Goal: Obtain resource: Obtain resource

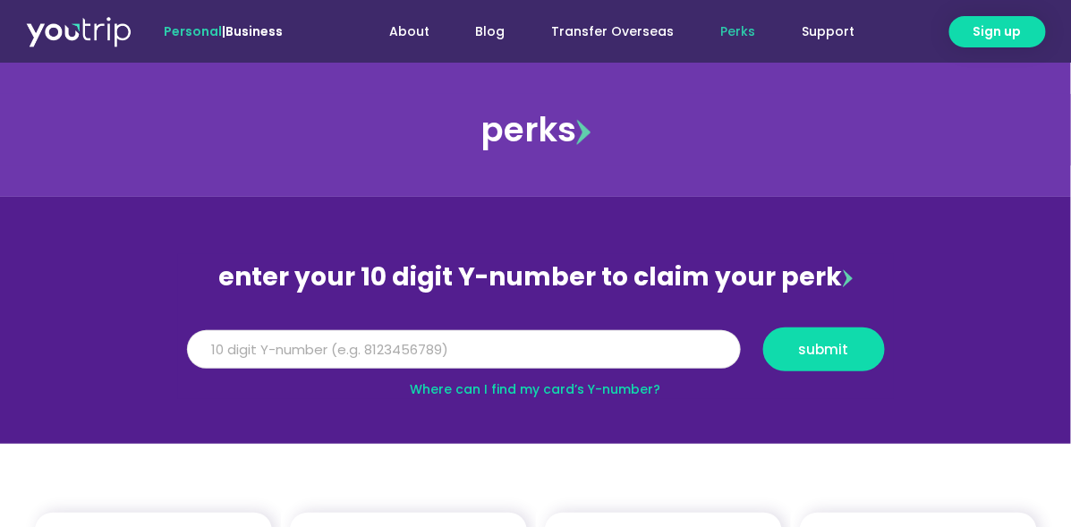
click at [376, 351] on input "Y Number" at bounding box center [464, 349] width 554 height 39
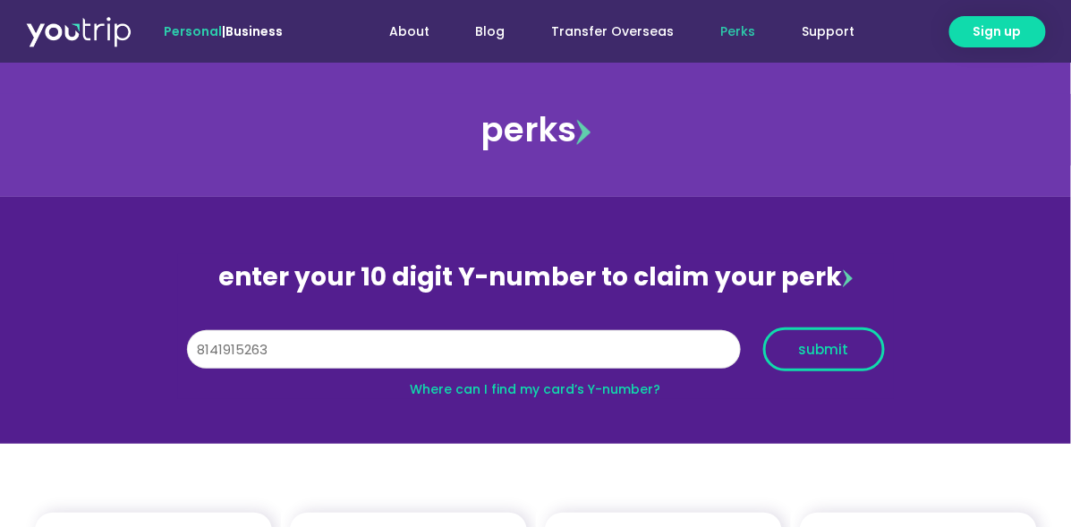
type input "8141915263"
click at [801, 362] on button "submit" at bounding box center [824, 349] width 122 height 44
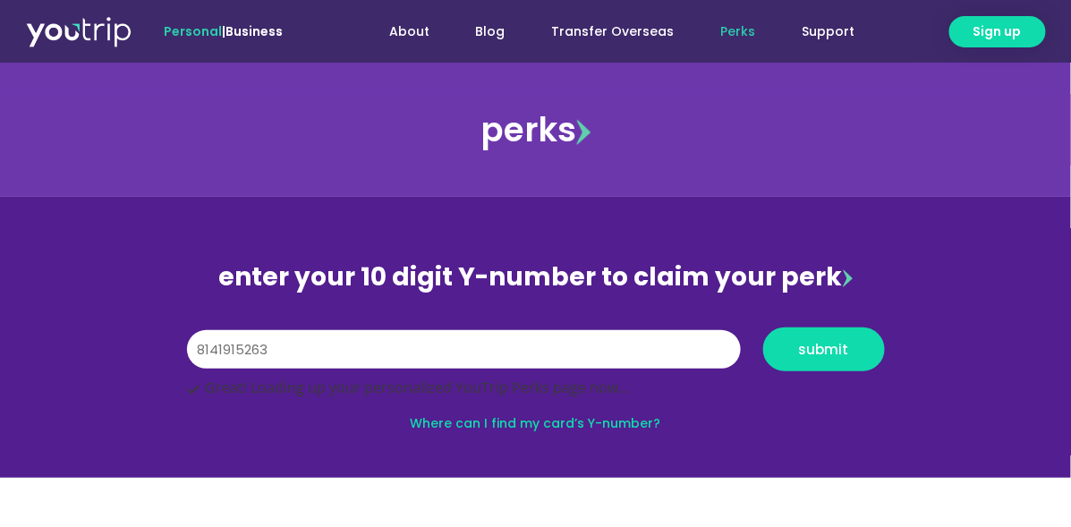
scroll to position [18, 0]
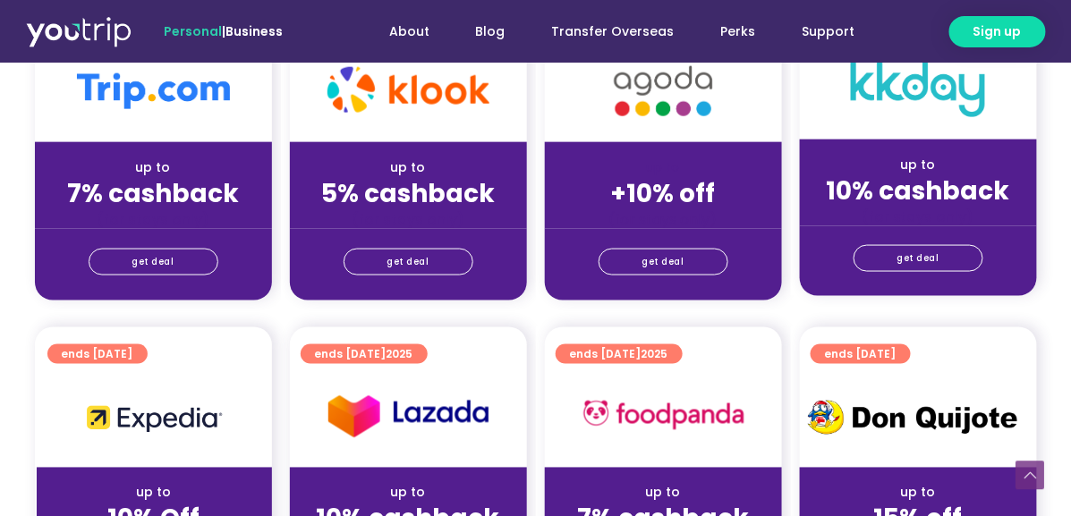
scroll to position [515, 0]
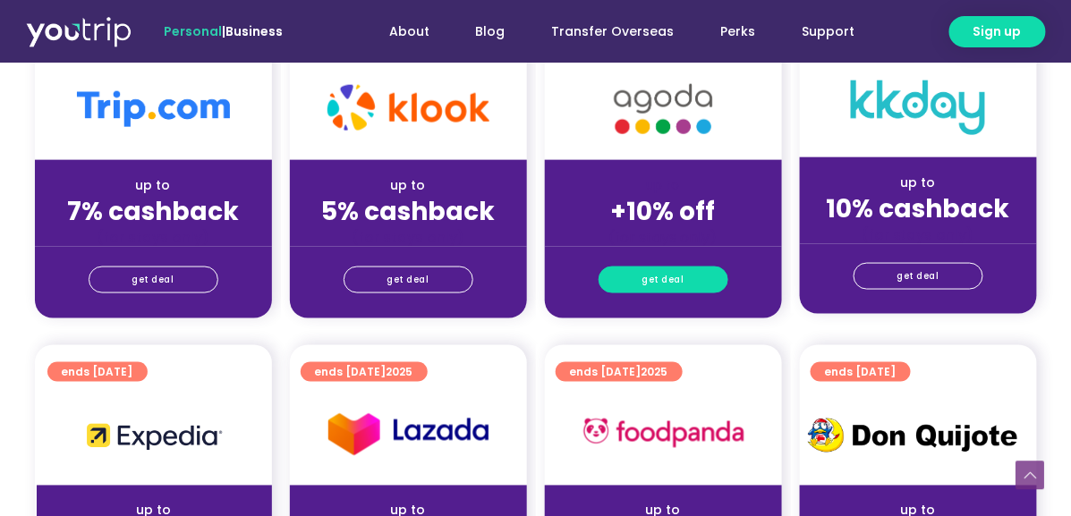
click at [675, 291] on span "get deal" at bounding box center [663, 279] width 42 height 25
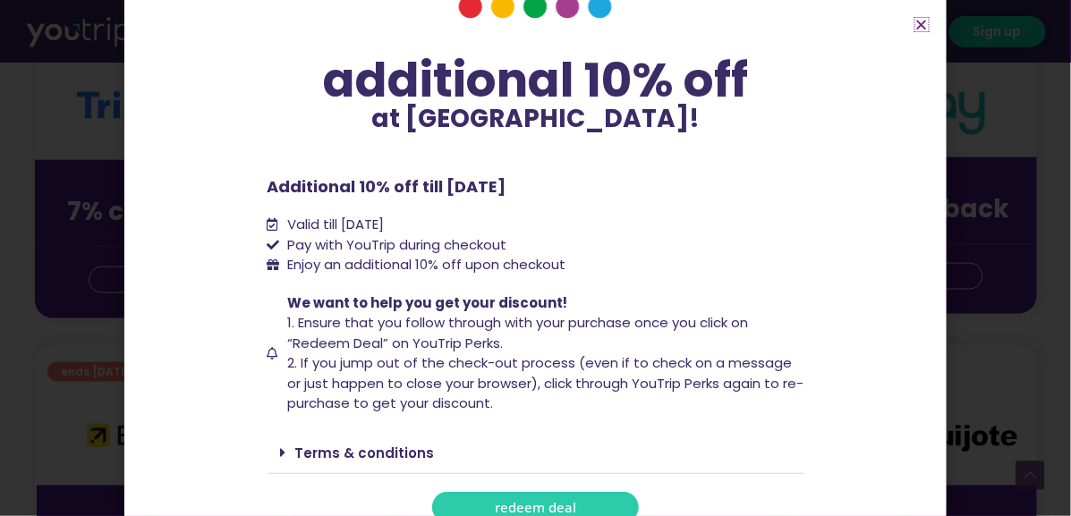
scroll to position [131, 0]
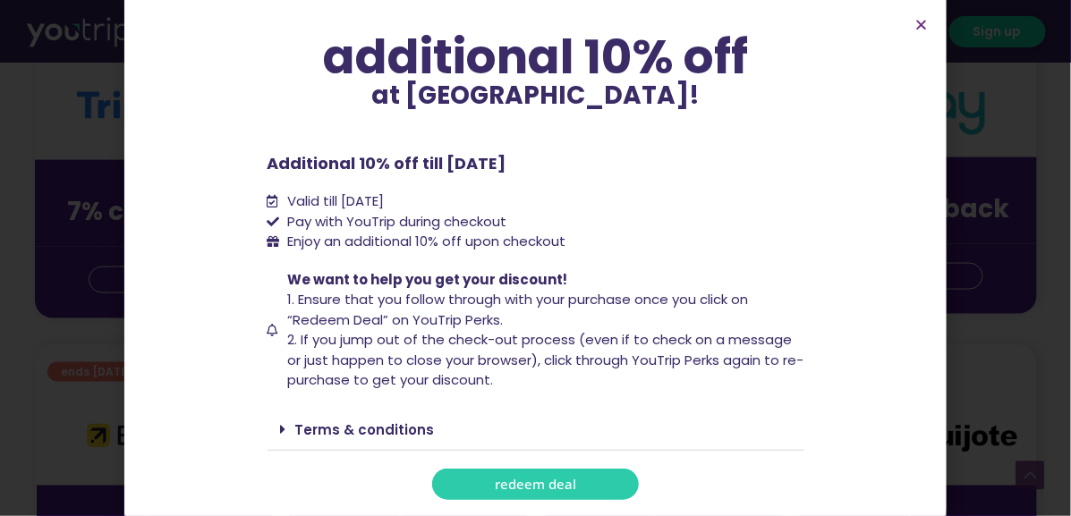
click at [529, 497] on link "redeem deal" at bounding box center [535, 484] width 207 height 31
